Goal: Task Accomplishment & Management: Manage account settings

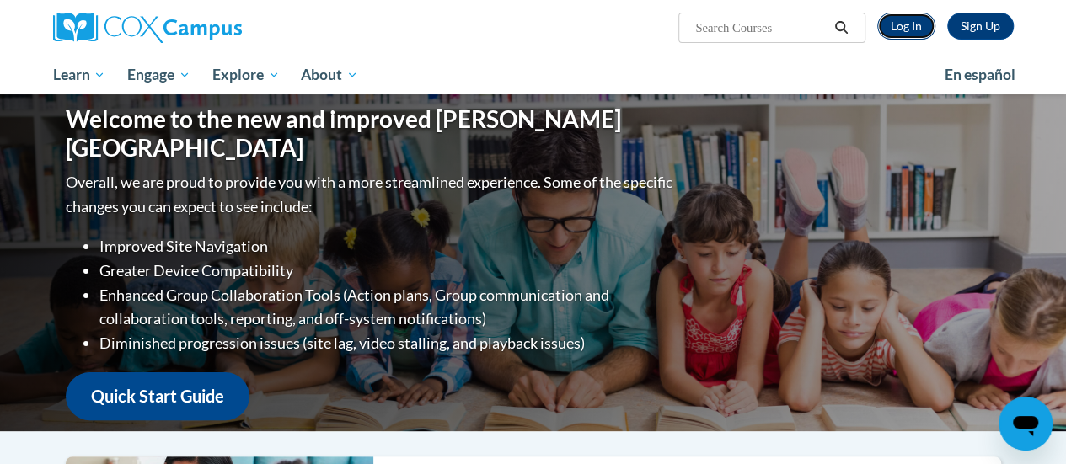
click at [910, 21] on link "Log In" at bounding box center [906, 26] width 58 height 27
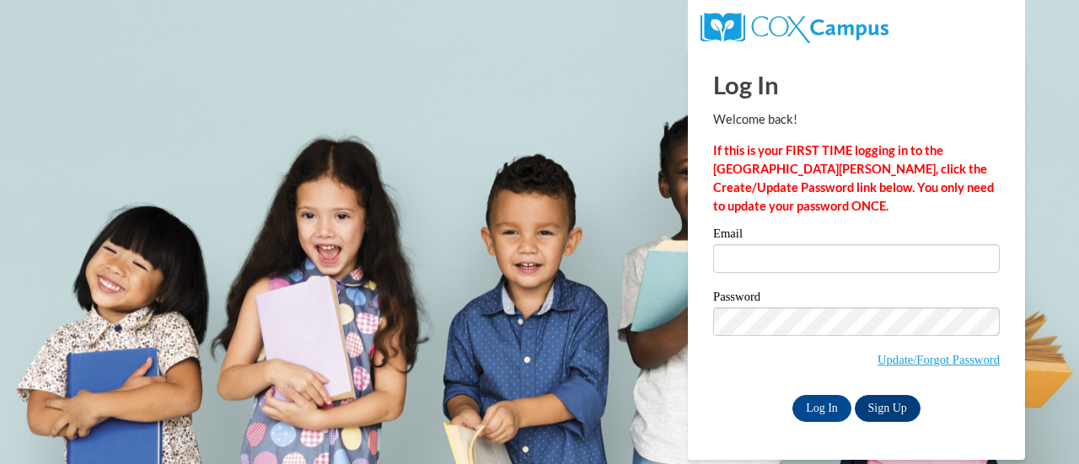
click at [763, 244] on label "Email" at bounding box center [856, 236] width 287 height 17
click at [763, 244] on input "Email" at bounding box center [856, 258] width 287 height 29
click at [762, 255] on input "Email" at bounding box center [856, 258] width 287 height 29
type input "[PERSON_NAME][EMAIL_ADDRESS][PERSON_NAME][DOMAIN_NAME]"
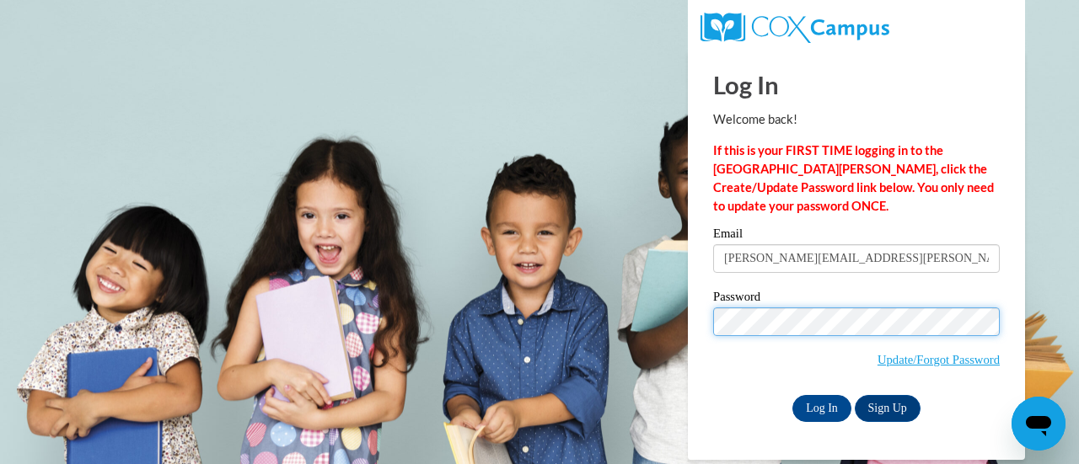
click at [792, 395] on input "Log In" at bounding box center [821, 408] width 59 height 27
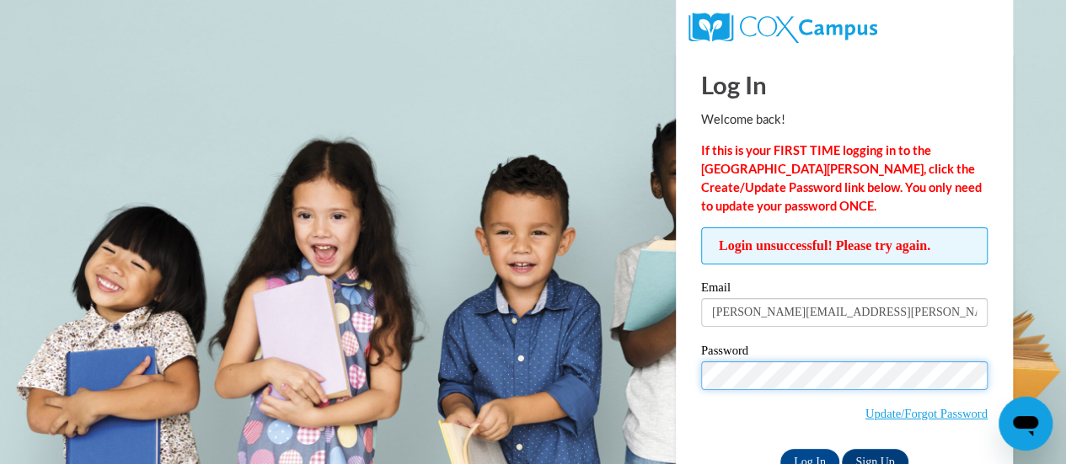
click at [780, 449] on input "Log In" at bounding box center [809, 462] width 59 height 27
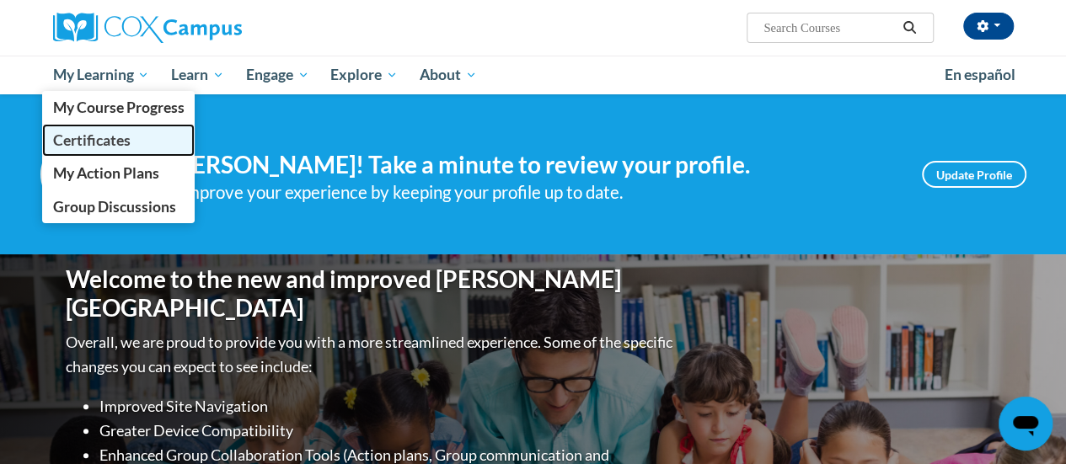
click at [98, 142] on span "Certificates" at bounding box center [91, 140] width 78 height 18
